Goal: Information Seeking & Learning: Understand process/instructions

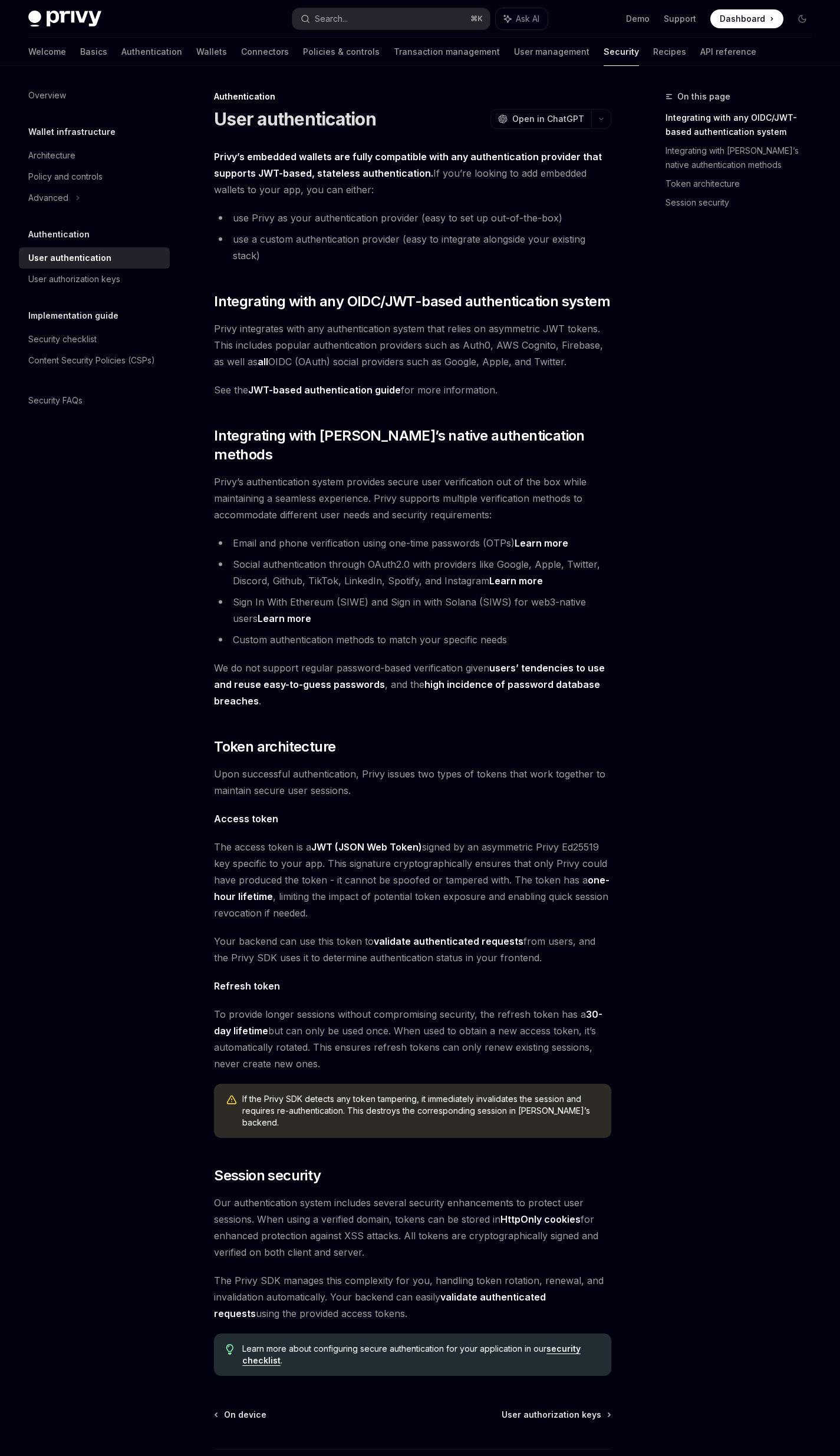
scroll to position [64, 0]
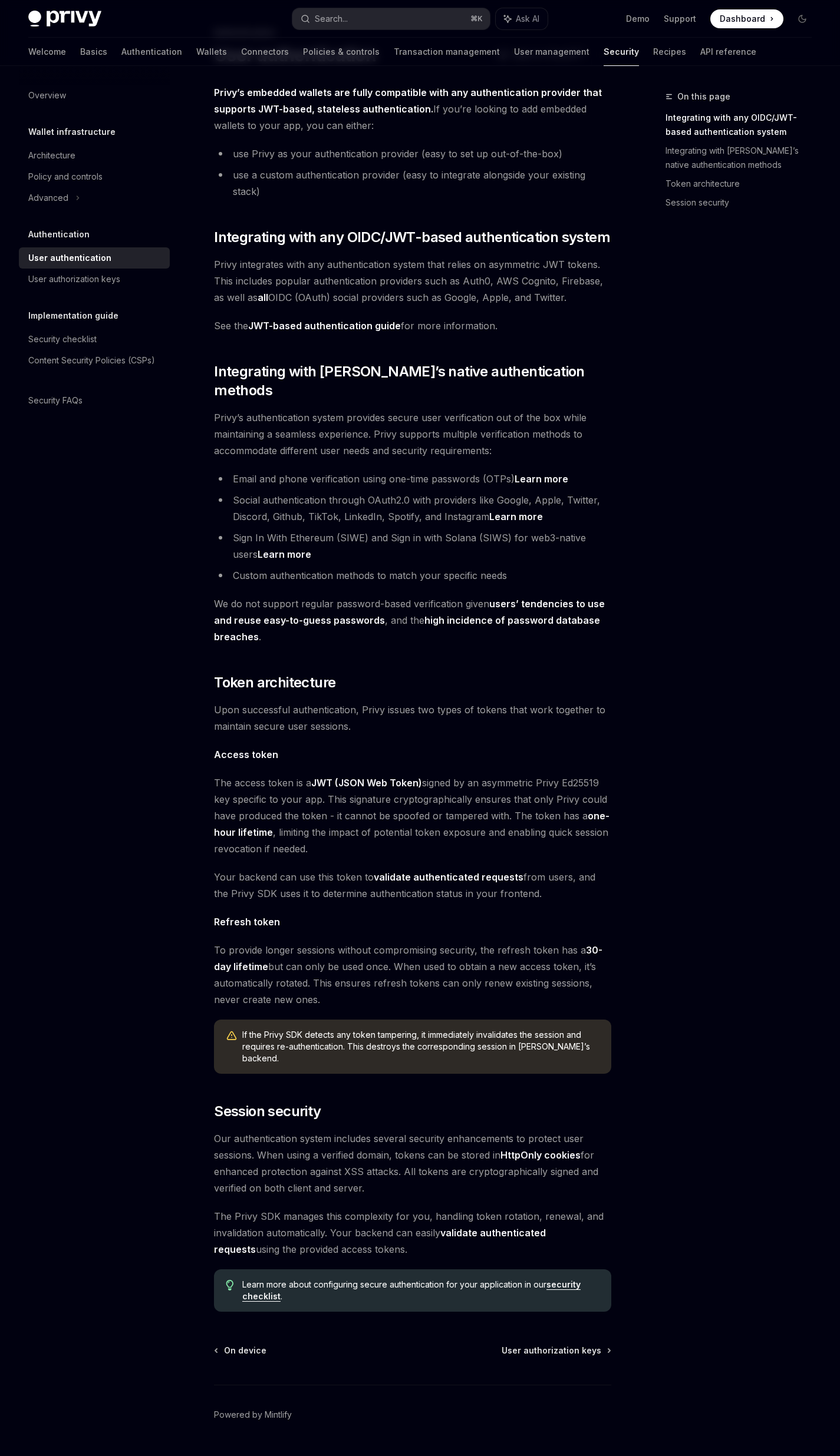
click at [332, 325] on link "JWT-based authentication guide" at bounding box center [324, 326] width 152 height 12
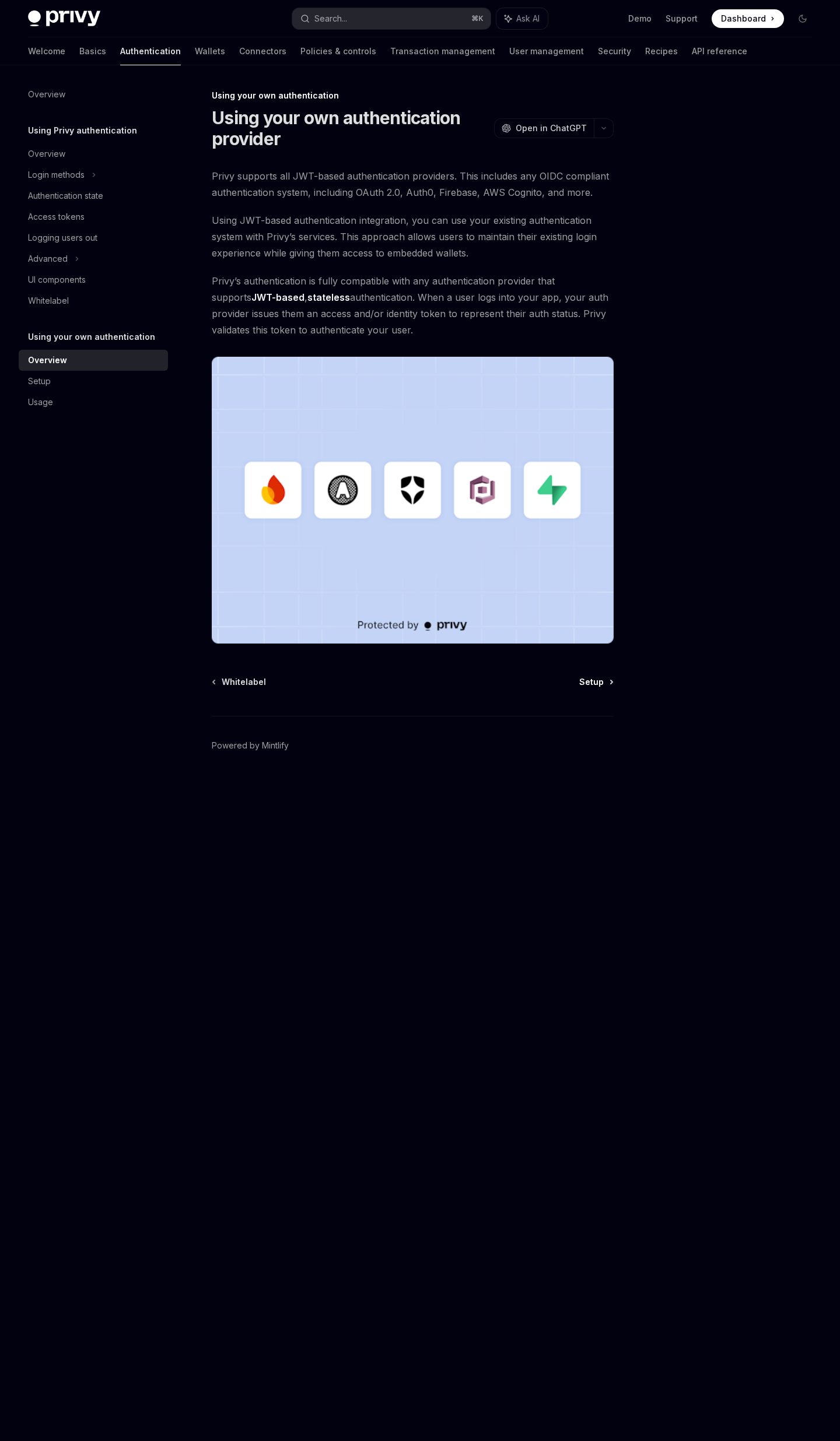
click at [586, 681] on span "Setup" at bounding box center [591, 682] width 24 height 11
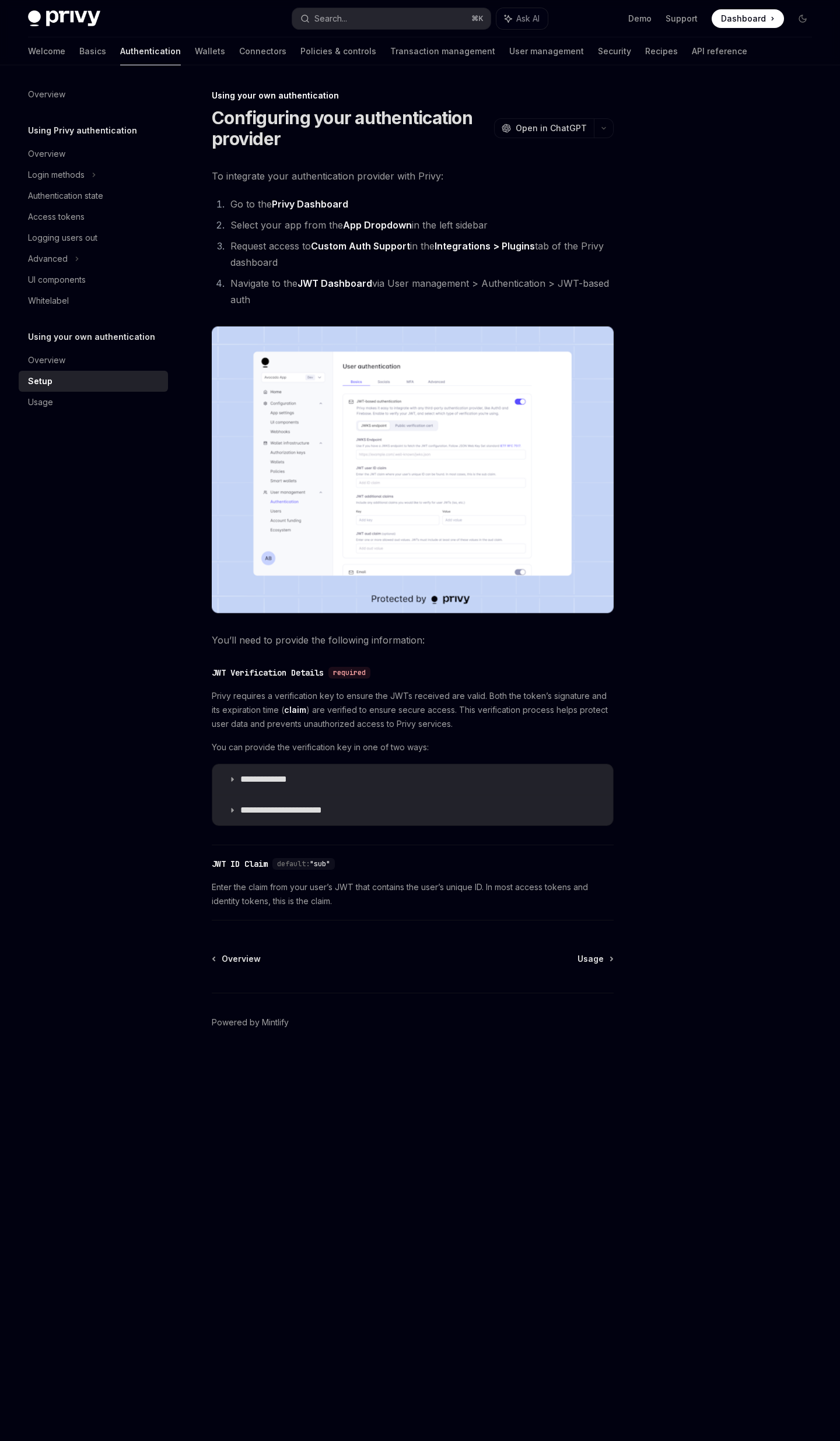
click at [446, 462] on img at bounding box center [412, 470] width 402 height 287
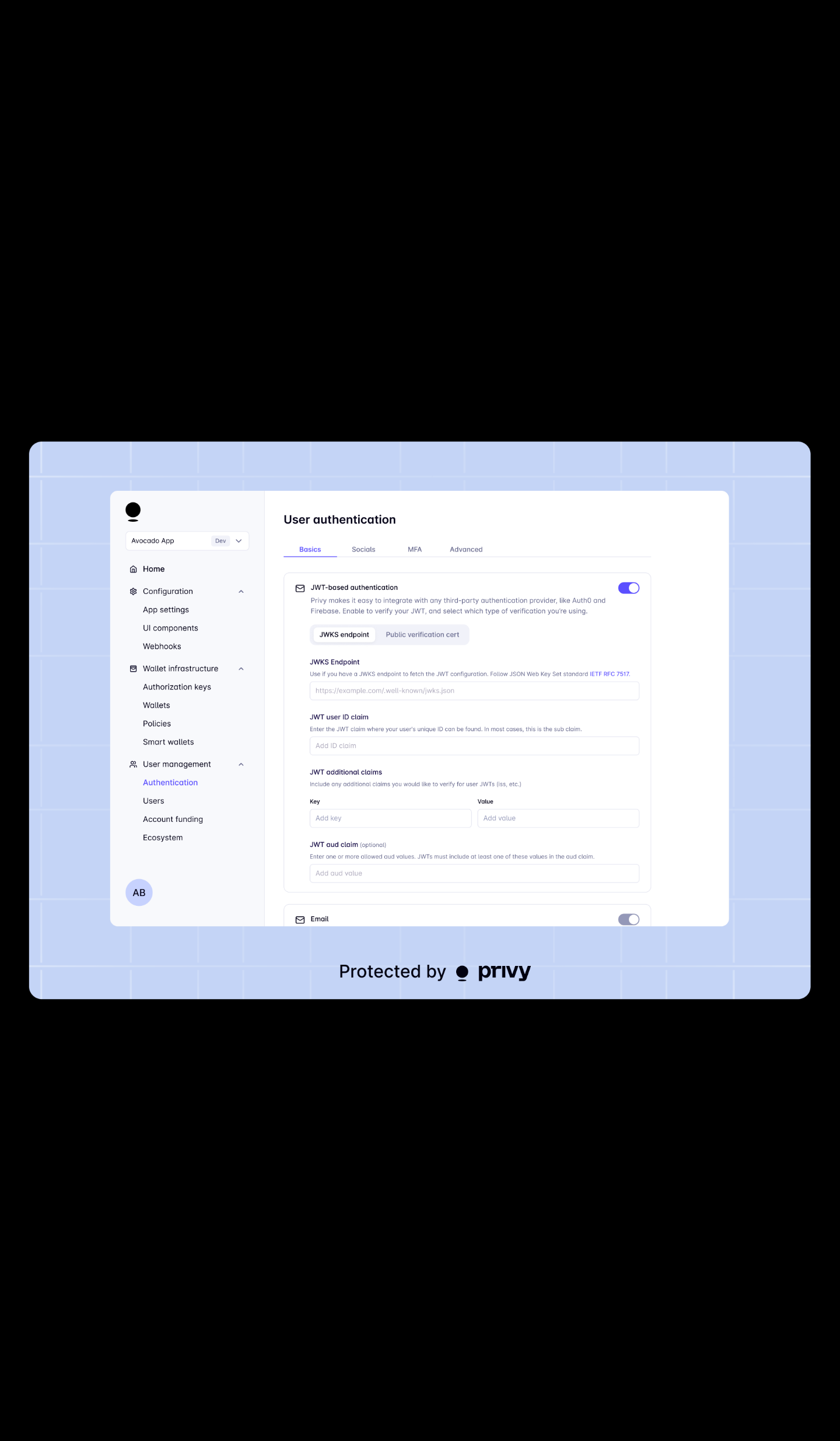
click at [307, 288] on div at bounding box center [420, 720] width 840 height 1441
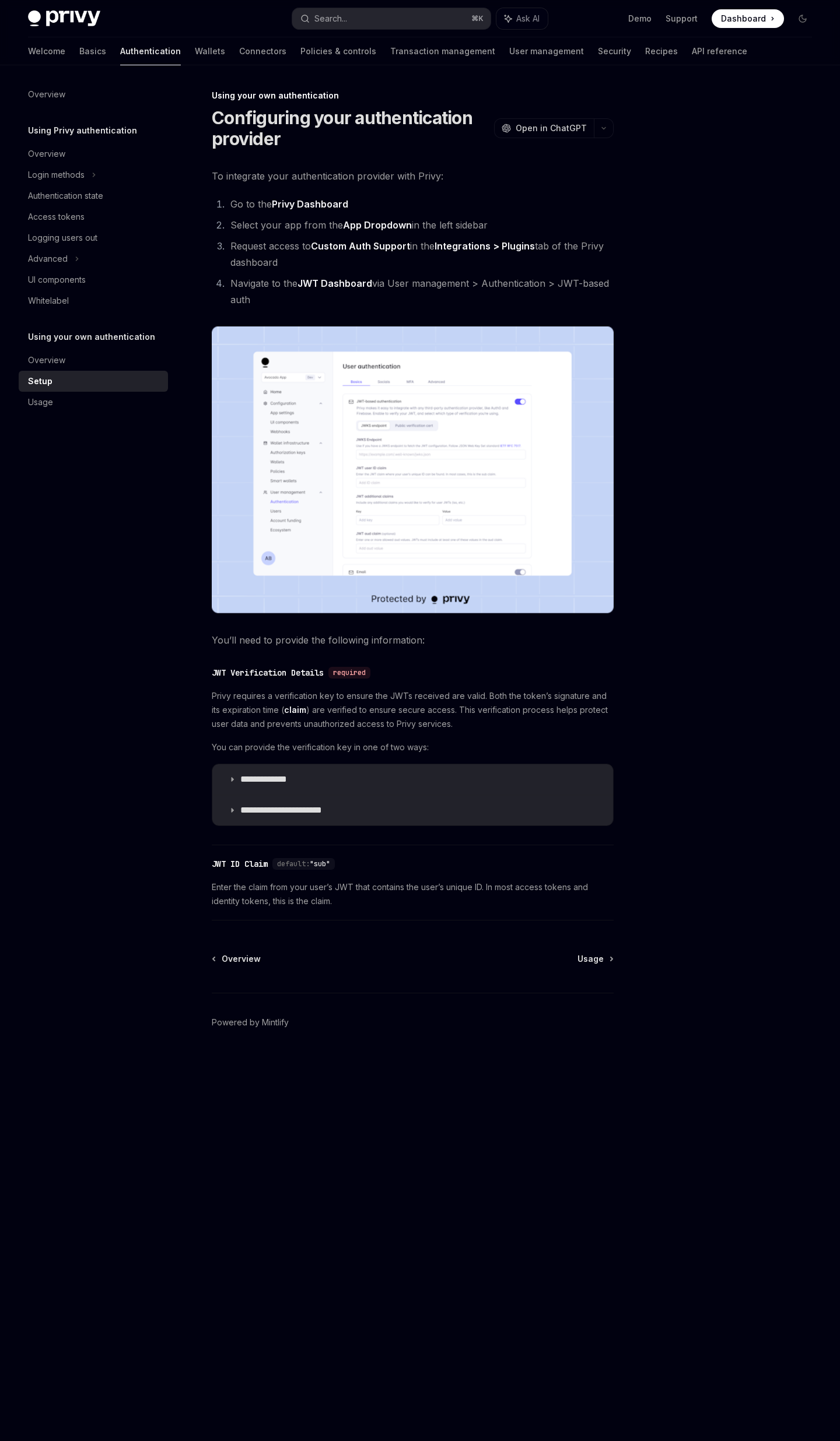
type textarea "*"
